Goal: Information Seeking & Learning: Learn about a topic

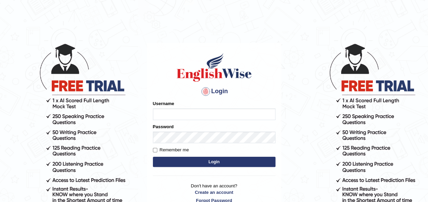
type input "Ummukulsu"
click at [230, 160] on button "Login" at bounding box center [214, 162] width 122 height 10
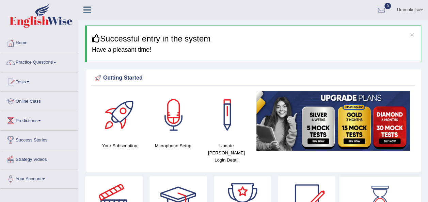
click at [33, 101] on link "Online Class" at bounding box center [39, 100] width 78 height 17
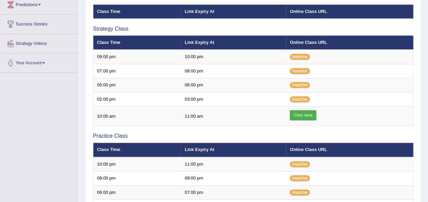
scroll to position [116, 0]
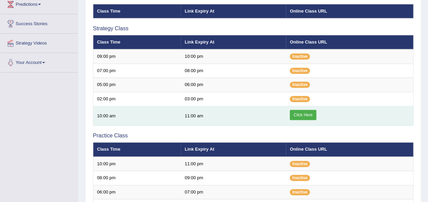
click at [300, 115] on link "Click Here" at bounding box center [303, 115] width 26 height 10
